Goal: Check status: Check status

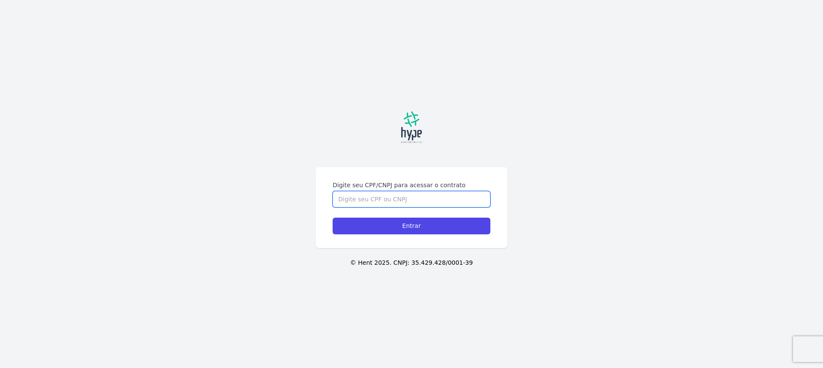
click at [370, 198] on input "Digite seu CPF/CNPJ para acessar o contrato" at bounding box center [412, 199] width 158 height 16
type input "07811733960"
click at [333, 218] on input "Entrar" at bounding box center [412, 226] width 158 height 17
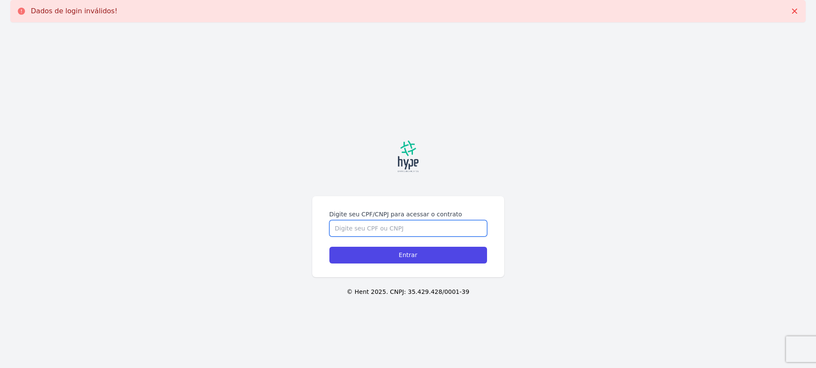
click at [385, 229] on input "Digite seu CPF/CNPJ para acessar o contrato" at bounding box center [409, 228] width 158 height 16
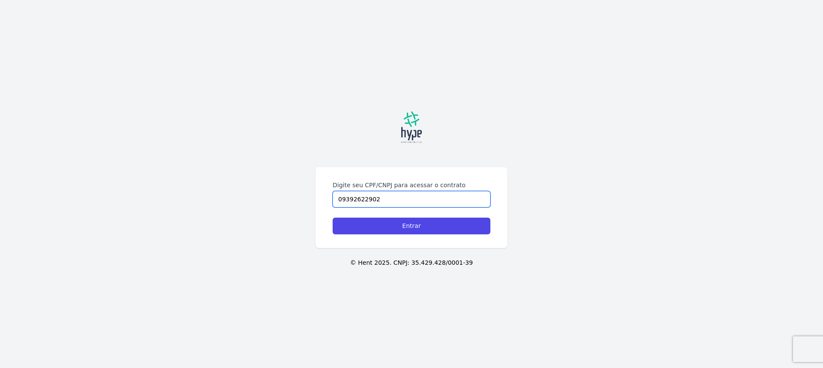
type input "09392622902"
click at [333, 218] on input "Entrar" at bounding box center [412, 226] width 158 height 17
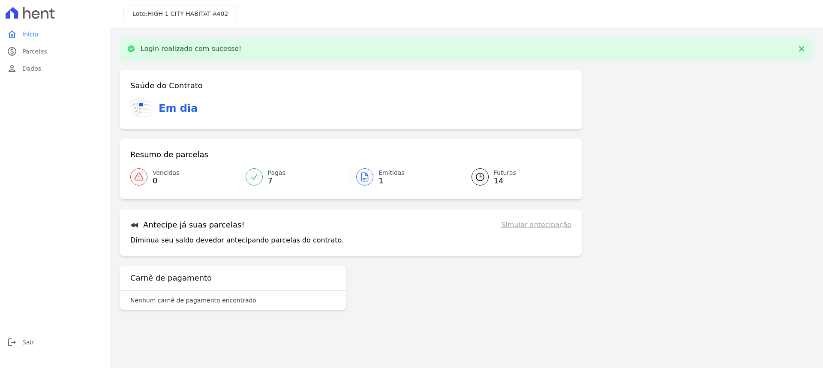
click at [271, 178] on span "7" at bounding box center [277, 180] width 18 height 7
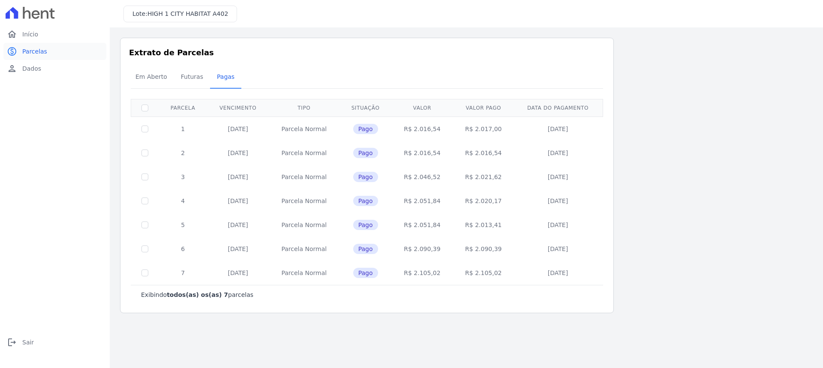
click at [43, 52] on span "Parcelas" at bounding box center [34, 51] width 25 height 9
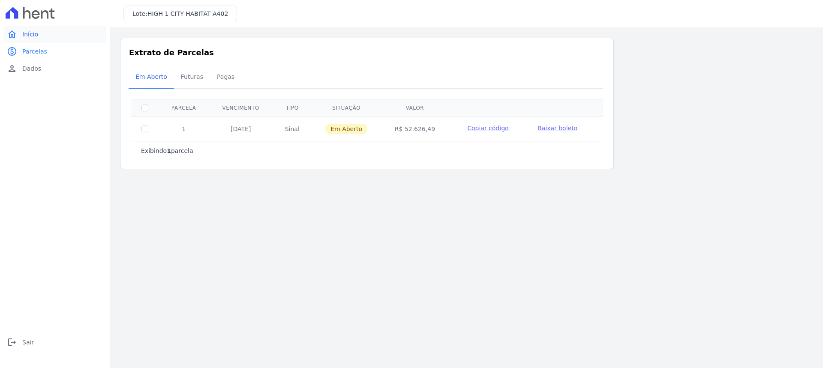
click at [19, 38] on link "home Início" at bounding box center [54, 34] width 103 height 17
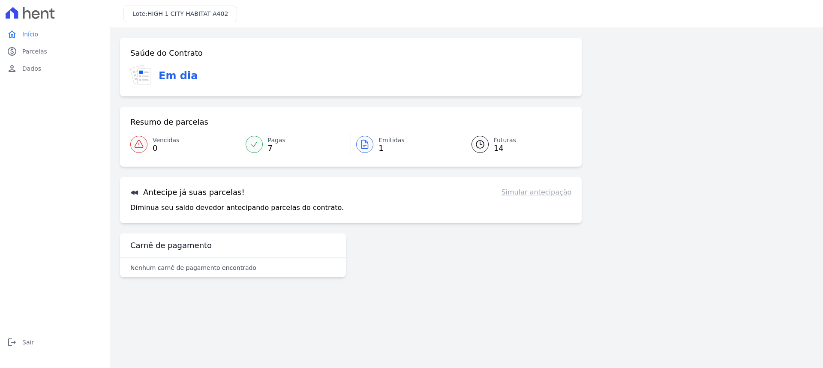
click at [387, 148] on span "1" at bounding box center [391, 148] width 26 height 7
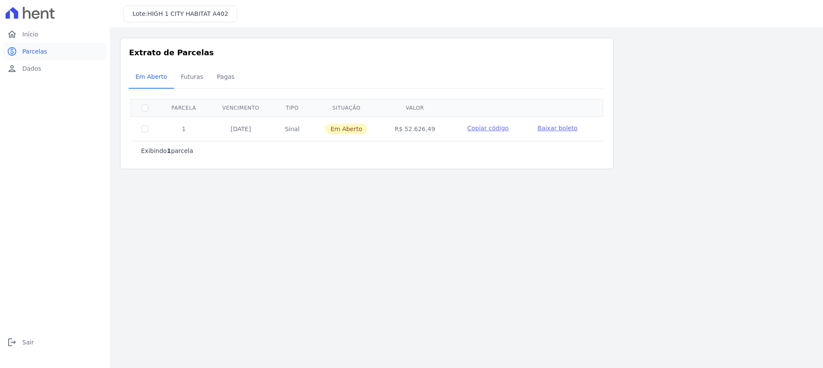
click at [40, 54] on span "Parcelas" at bounding box center [34, 51] width 25 height 9
click at [13, 33] on icon "home" at bounding box center [12, 34] width 10 height 10
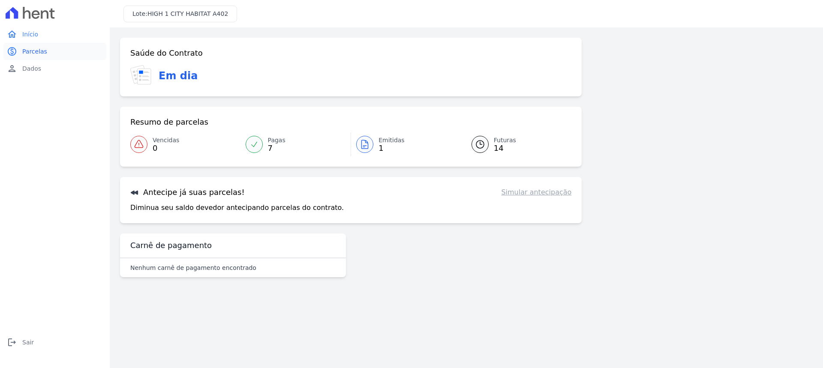
click at [38, 50] on span "Parcelas" at bounding box center [34, 51] width 25 height 9
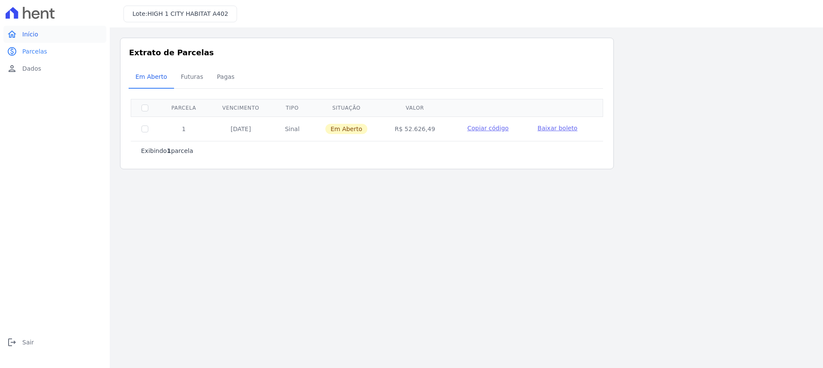
click at [29, 35] on span "Início" at bounding box center [30, 34] width 16 height 9
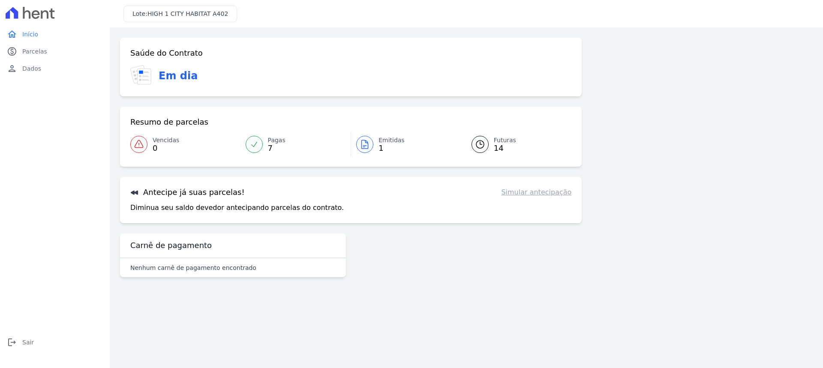
click at [485, 149] on div at bounding box center [479, 144] width 17 height 17
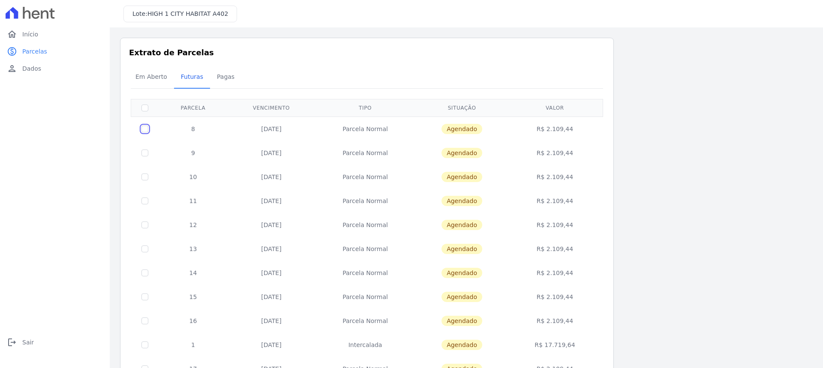
click at [143, 131] on input "checkbox" at bounding box center [144, 129] width 7 height 7
checkbox input "true"
drag, startPoint x: 470, startPoint y: 129, endPoint x: 397, endPoint y: 132, distance: 73.3
drag, startPoint x: 397, startPoint y: 132, endPoint x: 359, endPoint y: 129, distance: 37.8
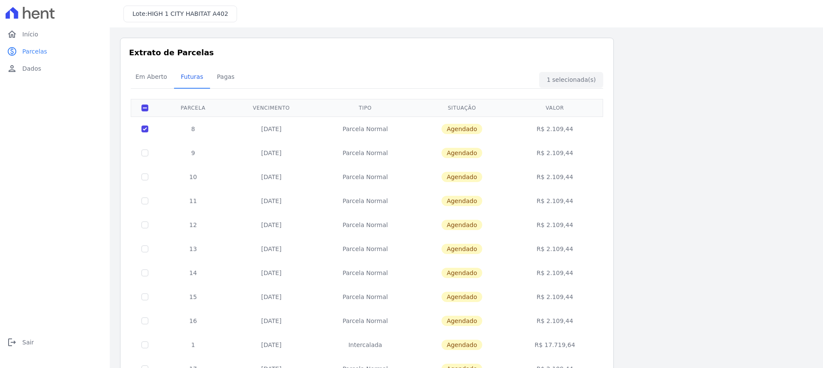
click at [368, 129] on td "Parcela Normal" at bounding box center [365, 129] width 100 height 24
click at [147, 129] on input "checkbox" at bounding box center [144, 129] width 7 height 7
checkbox input "false"
click at [147, 129] on input "checkbox" at bounding box center [144, 129] width 7 height 7
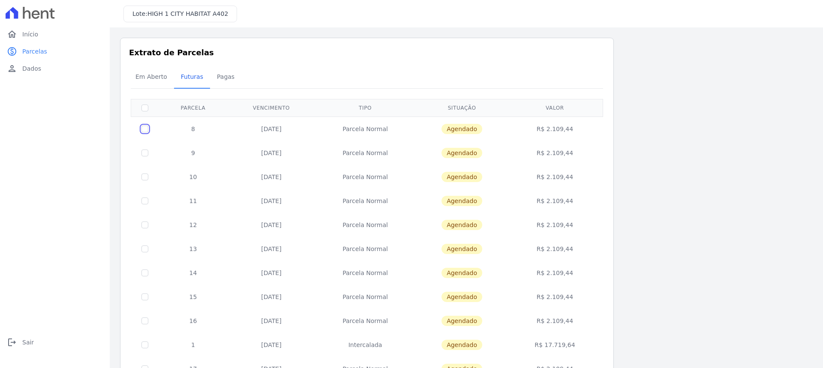
checkbox input "true"
click at [164, 81] on span "Em Aberto" at bounding box center [151, 76] width 42 height 17
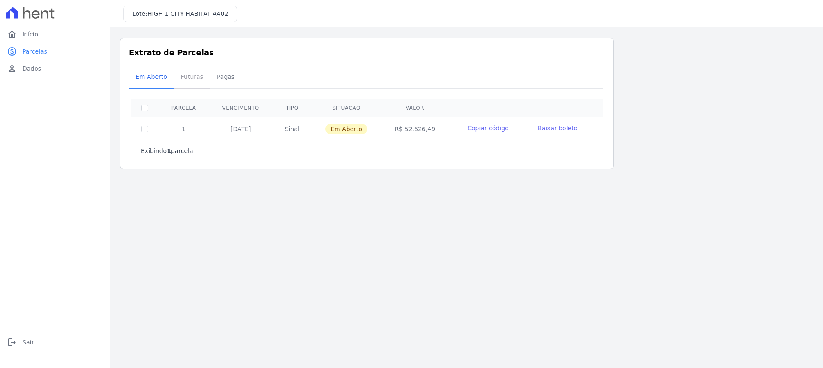
click at [180, 80] on span "Futuras" at bounding box center [192, 76] width 33 height 17
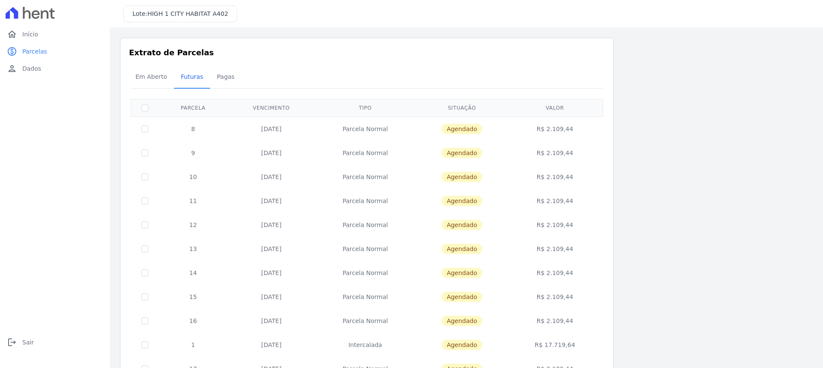
click at [561, 128] on td "R$ 2.109,44" at bounding box center [554, 129] width 93 height 24
drag, startPoint x: 540, startPoint y: 129, endPoint x: 583, endPoint y: 131, distance: 43.3
click at [583, 131] on td "R$ 2.109,44" at bounding box center [554, 129] width 93 height 24
click at [538, 141] on td "R$ 2.109,44" at bounding box center [554, 153] width 93 height 24
click at [214, 78] on span "Pagas" at bounding box center [226, 76] width 28 height 17
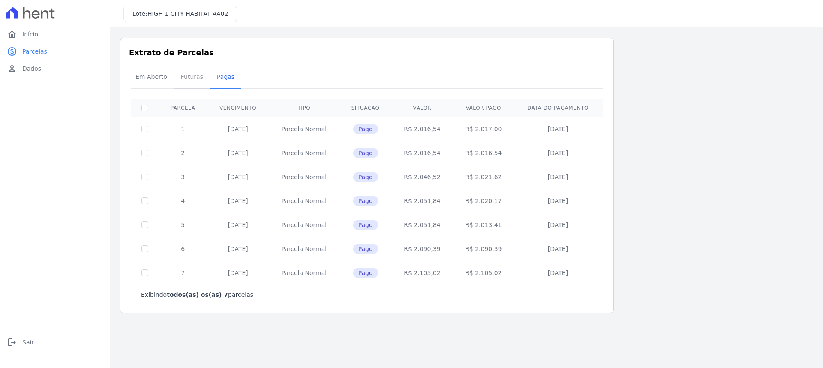
click at [193, 79] on span "Futuras" at bounding box center [192, 76] width 33 height 17
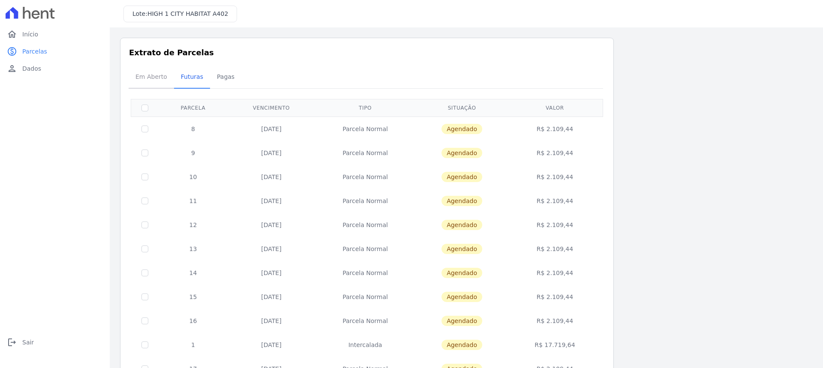
click at [170, 77] on link "Em Aberto" at bounding box center [151, 77] width 45 height 22
